Goal: Transaction & Acquisition: Purchase product/service

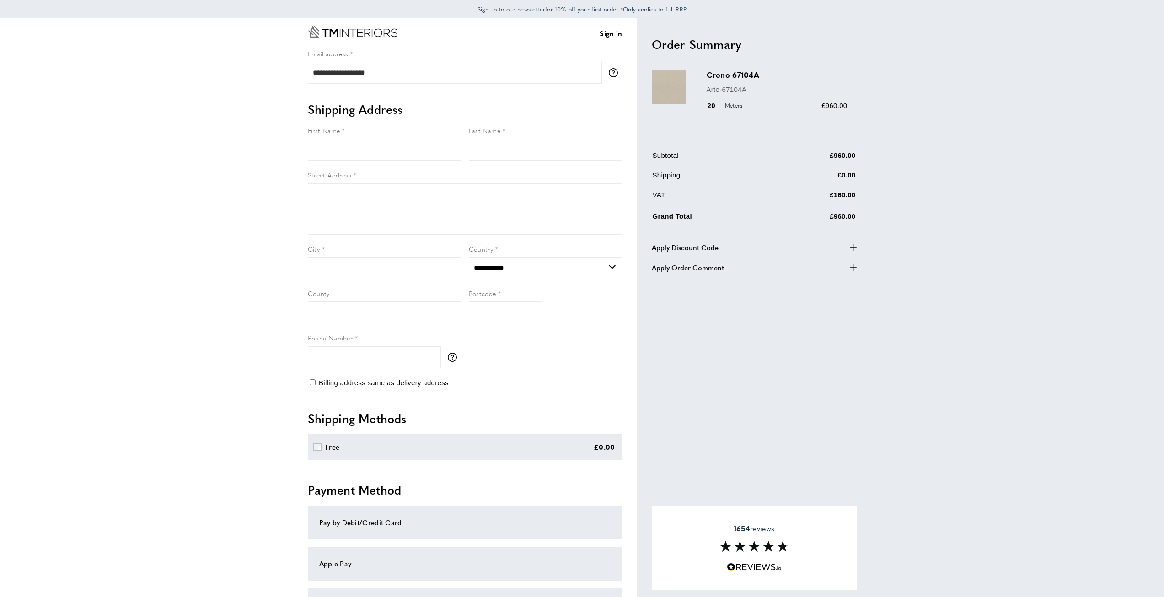
select select "**"
click at [608, 35] on link "Sign in" at bounding box center [611, 33] width 22 height 11
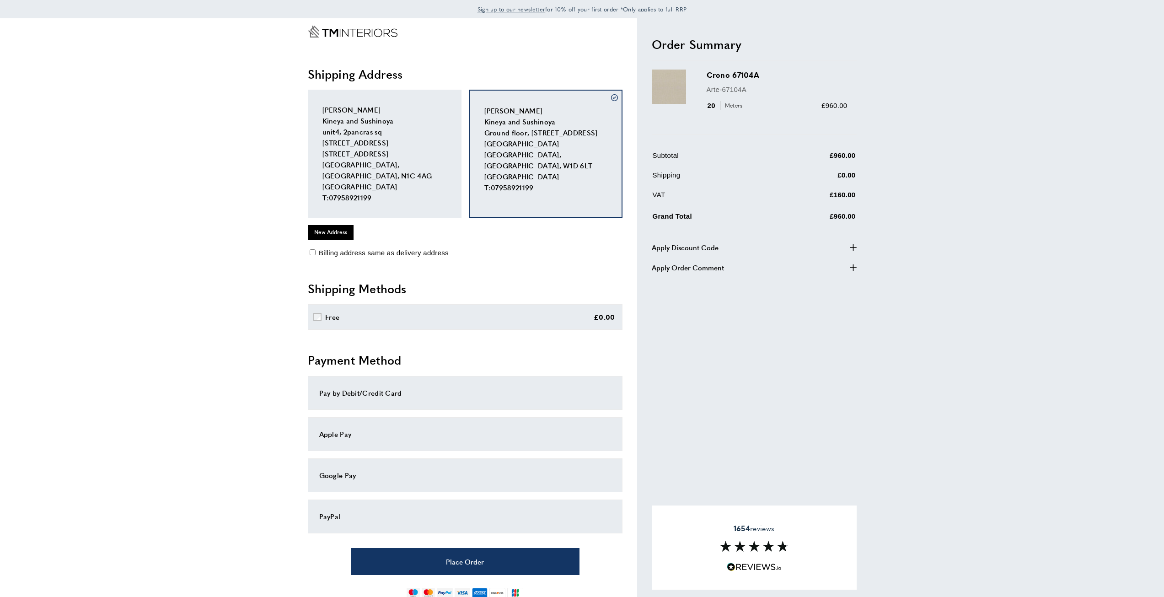
click at [313, 247] on div "Billing address same as delivery address" at bounding box center [465, 252] width 315 height 11
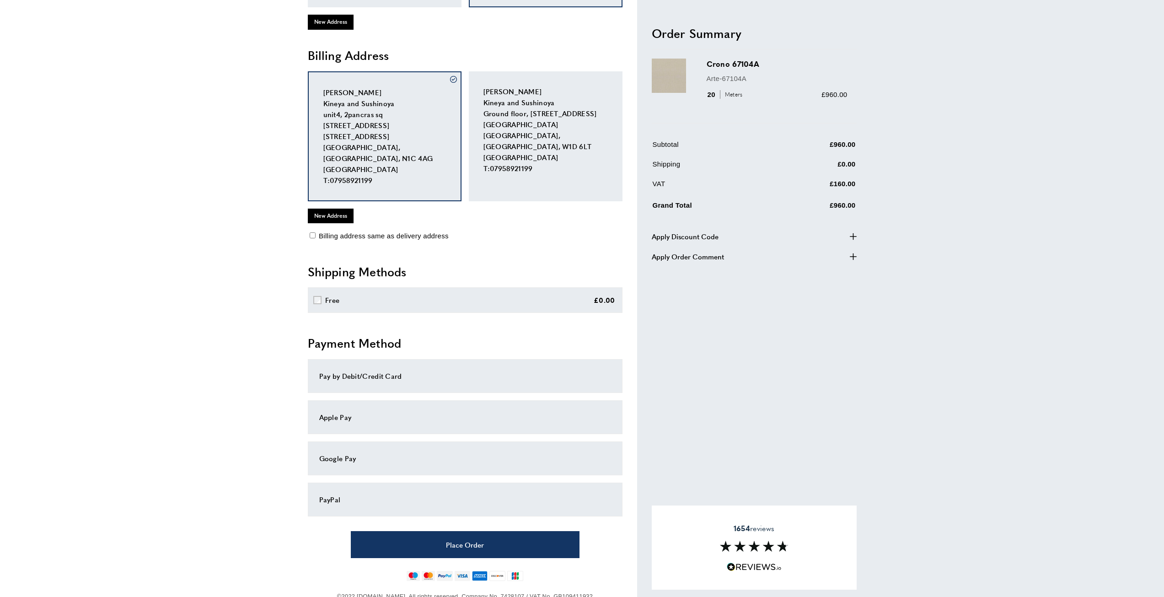
scroll to position [215, 0]
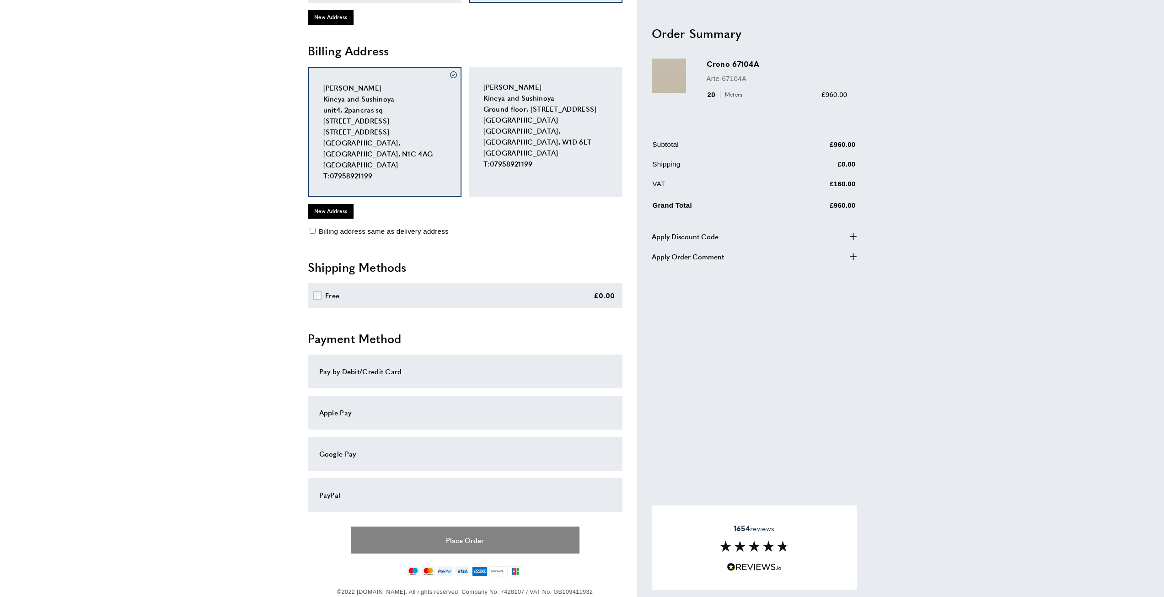
click at [471, 527] on button "Place Order" at bounding box center [465, 540] width 229 height 27
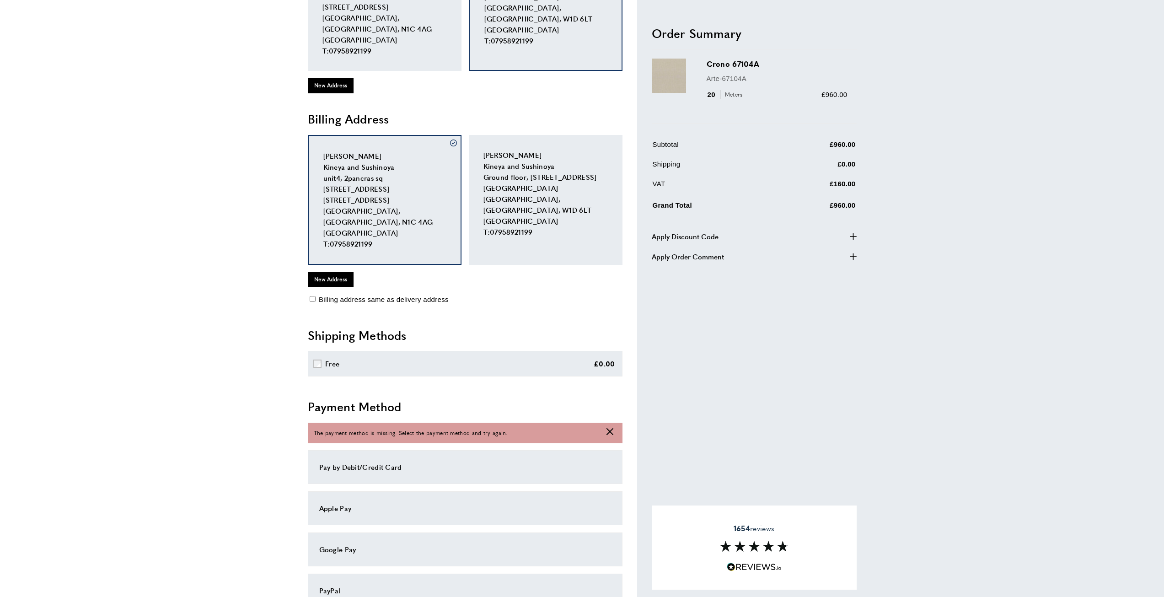
scroll to position [130, 0]
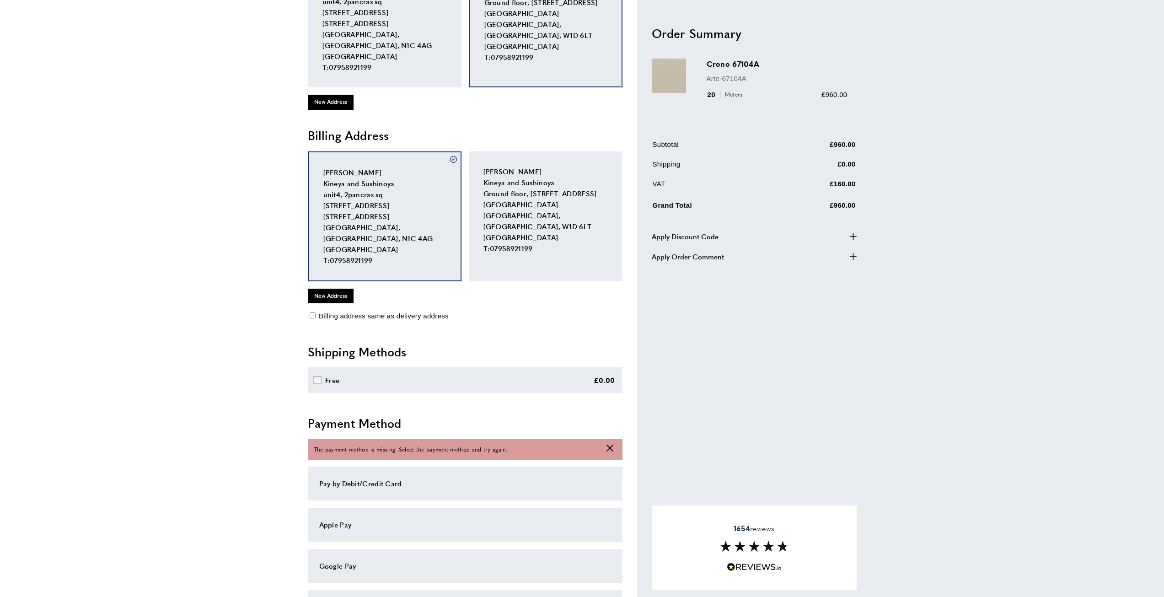
click at [426, 478] on div "Pay by Debit/Credit Card" at bounding box center [465, 483] width 292 height 11
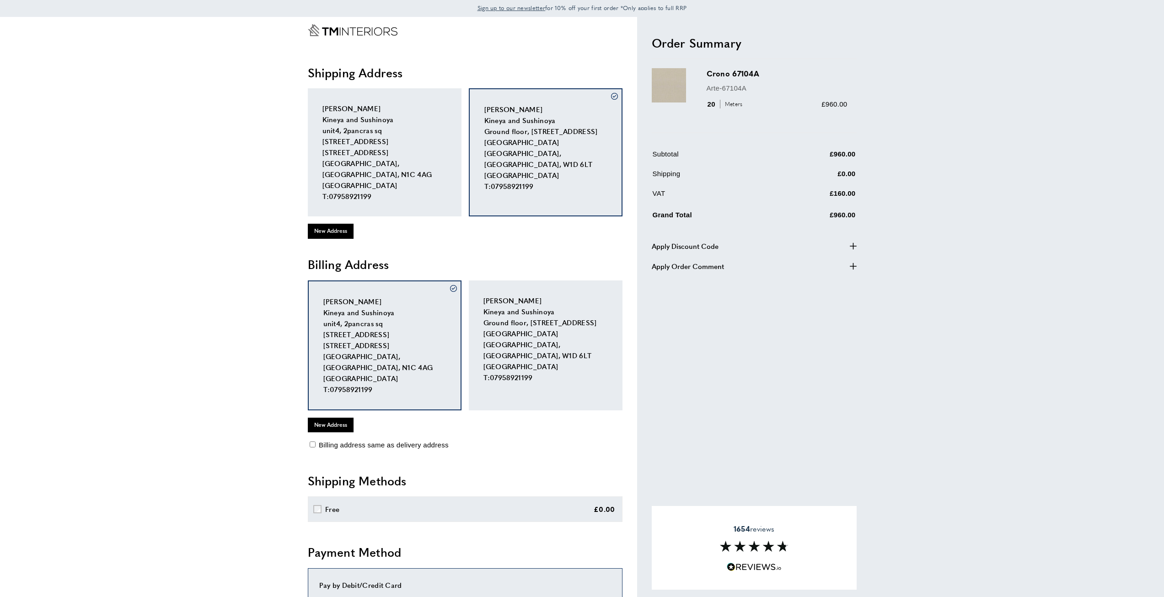
scroll to position [0, 0]
click at [696, 247] on span "Apply Discount Code" at bounding box center [685, 247] width 67 height 11
click at [701, 275] on input "text" at bounding box center [728, 271] width 145 height 22
type input "***"
click at [814, 264] on button "Processing... Apply" at bounding box center [828, 271] width 47 height 22
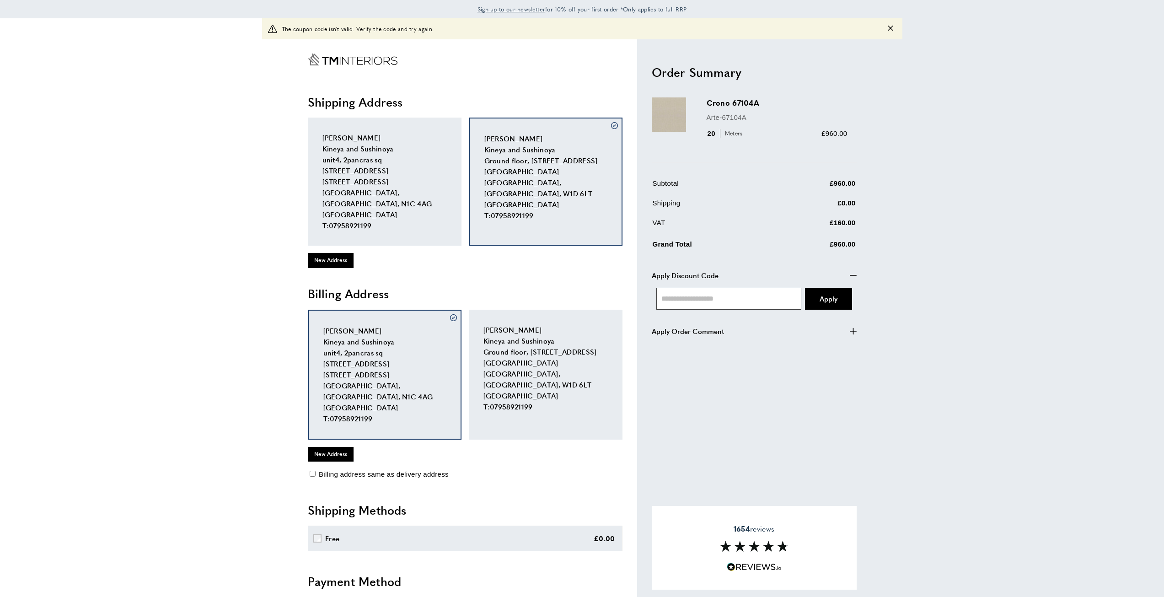
click at [736, 300] on input "text" at bounding box center [728, 299] width 145 height 22
type input "***"
click at [820, 301] on span "Apply" at bounding box center [829, 299] width 18 height 10
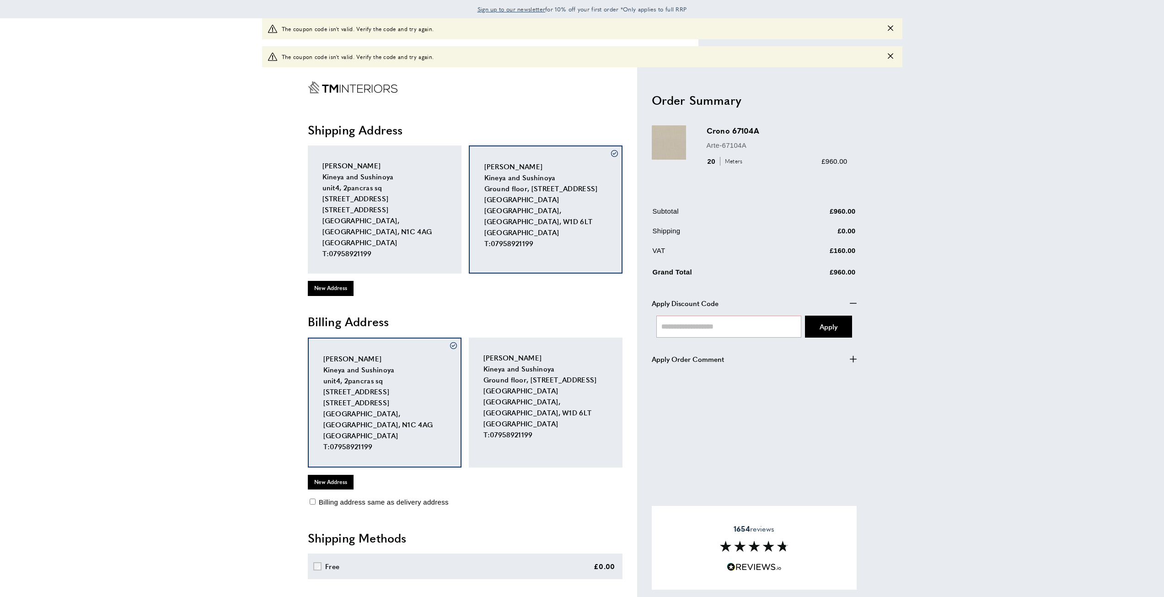
click at [891, 28] on icon "Close message" at bounding box center [890, 28] width 5 height 5
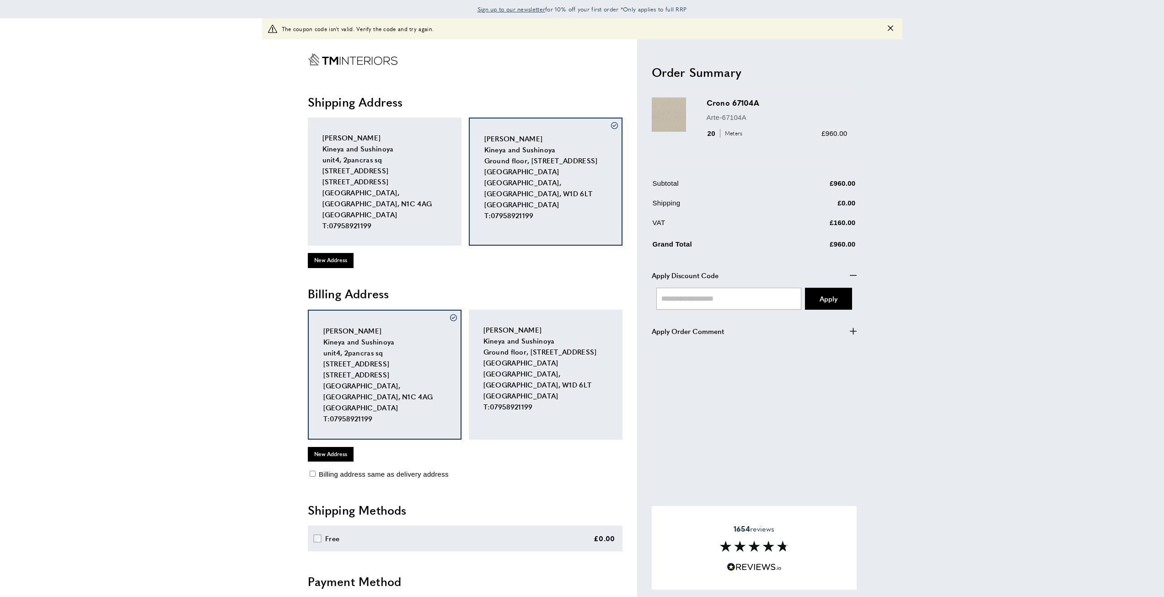
click at [889, 28] on icon "Close message" at bounding box center [890, 28] width 5 height 5
